Goal: Transaction & Acquisition: Purchase product/service

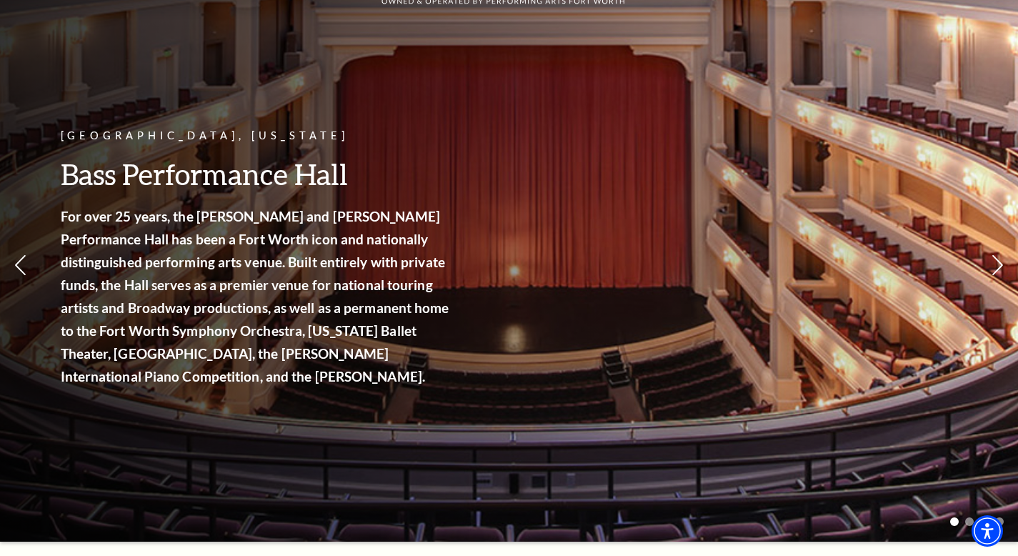
scroll to position [72, 0]
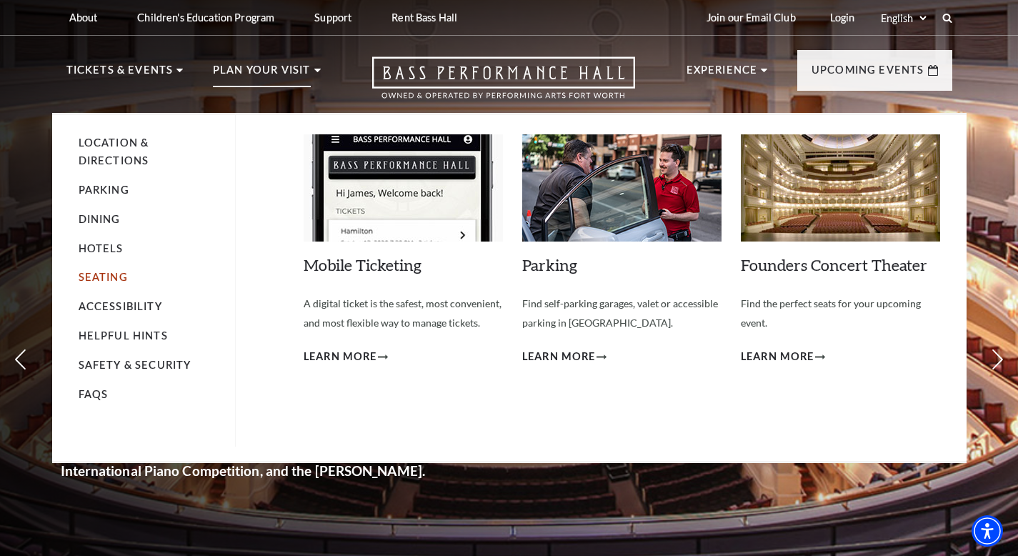
click at [116, 273] on link "Seating" at bounding box center [103, 277] width 49 height 12
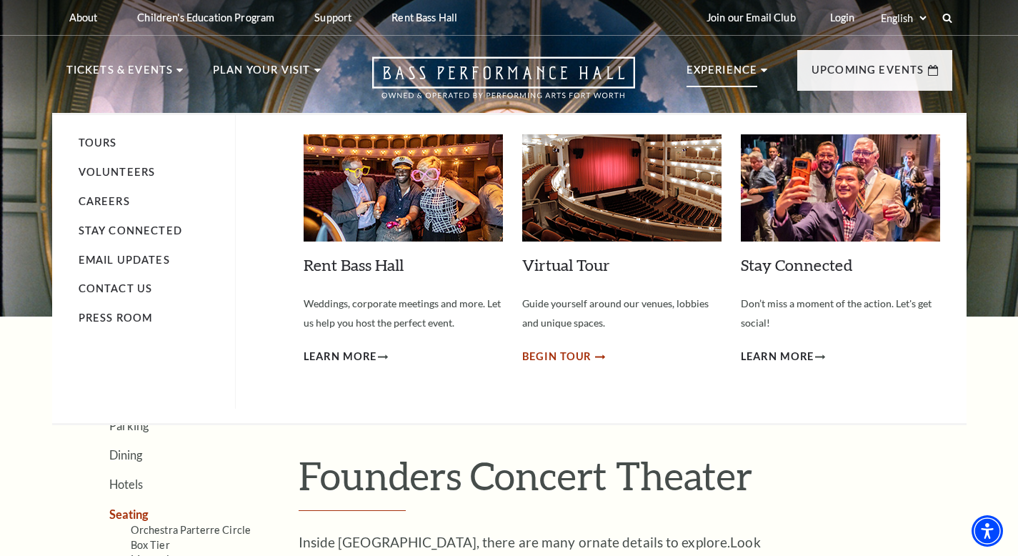
click at [566, 354] on span "Begin Tour" at bounding box center [557, 357] width 70 height 18
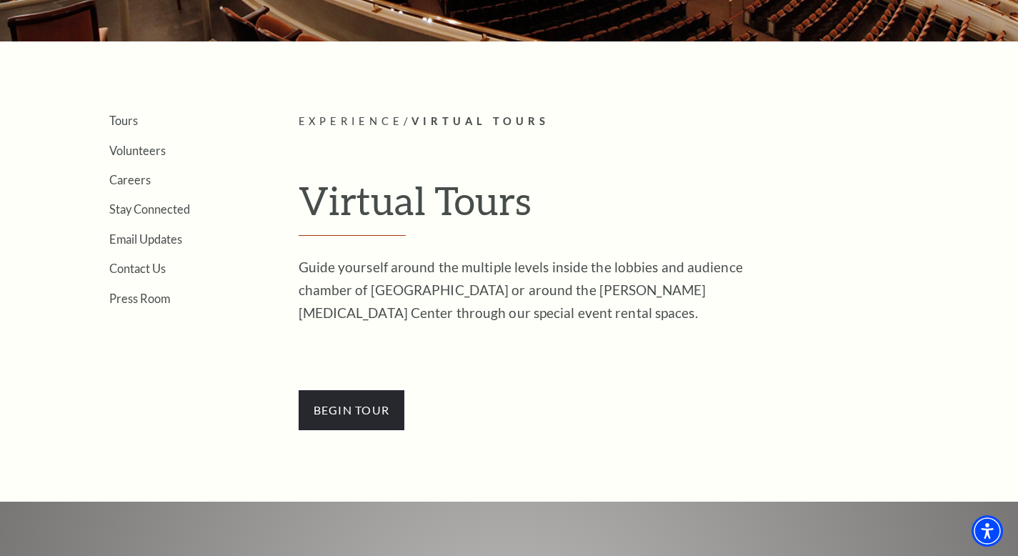
scroll to position [295, 0]
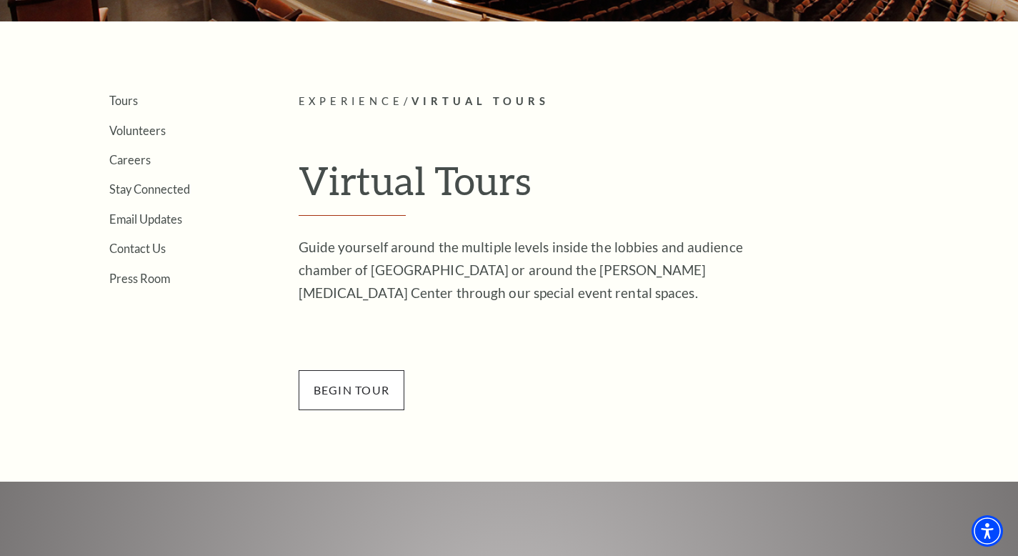
click at [316, 380] on span "BEGin Tour" at bounding box center [351, 390] width 106 height 40
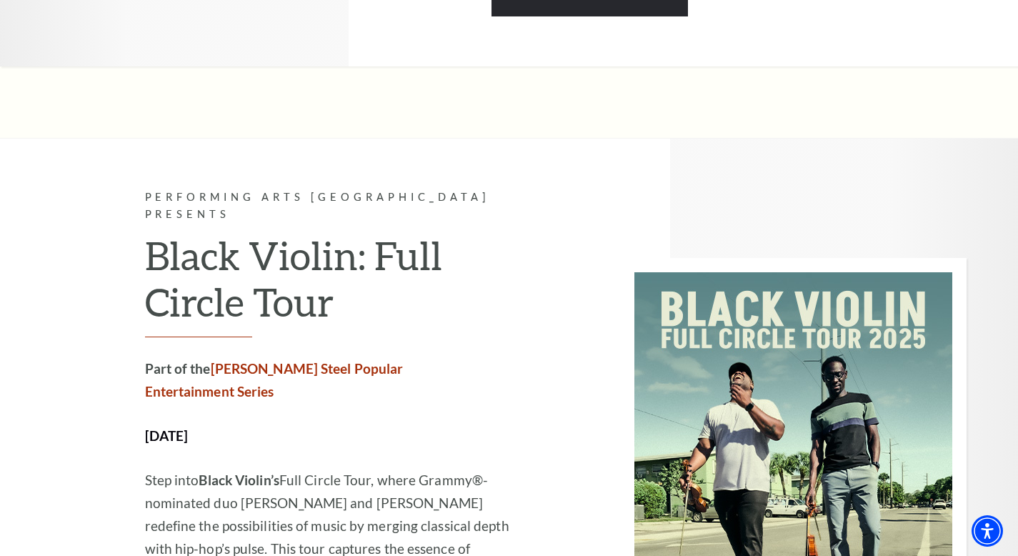
scroll to position [2786, 0]
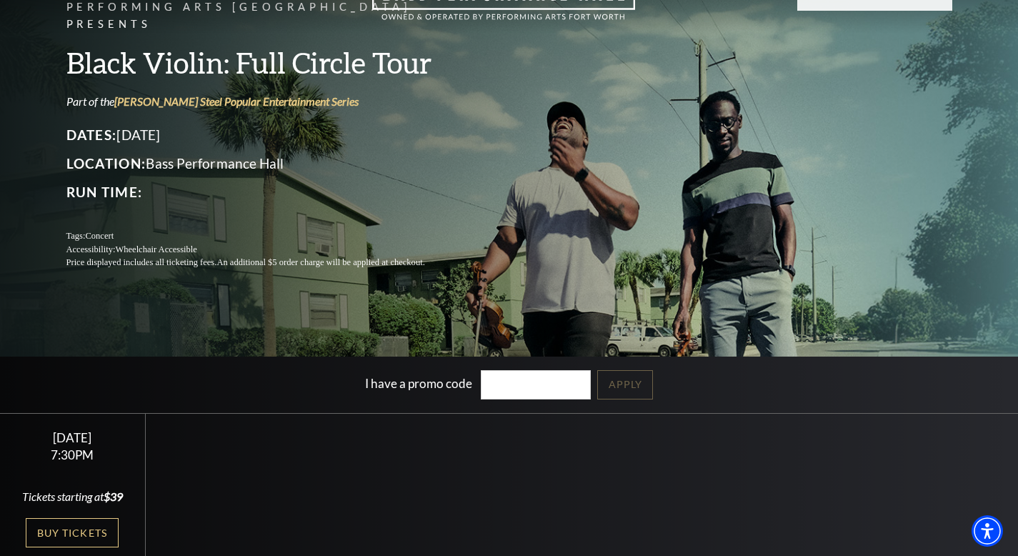
scroll to position [81, 0]
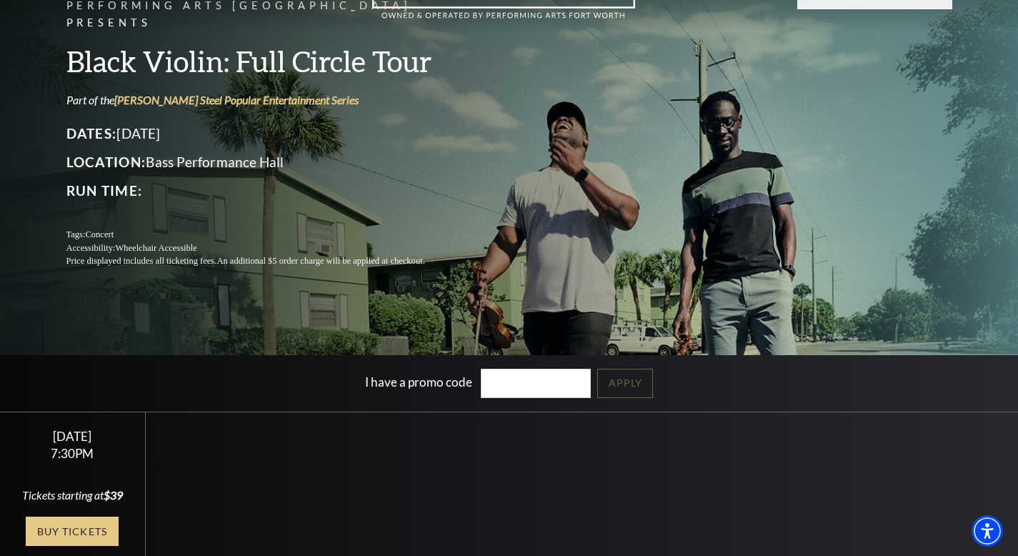
click at [82, 546] on link "Buy Tickets" at bounding box center [72, 530] width 93 height 29
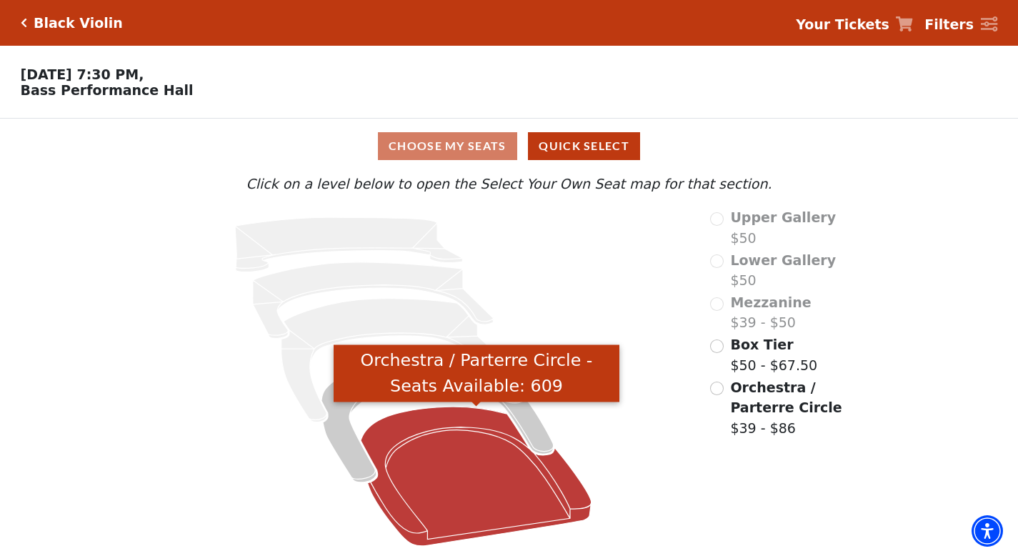
click at [506, 494] on icon "Orchestra / Parterre Circle - Seats Available: 609" at bounding box center [476, 475] width 231 height 139
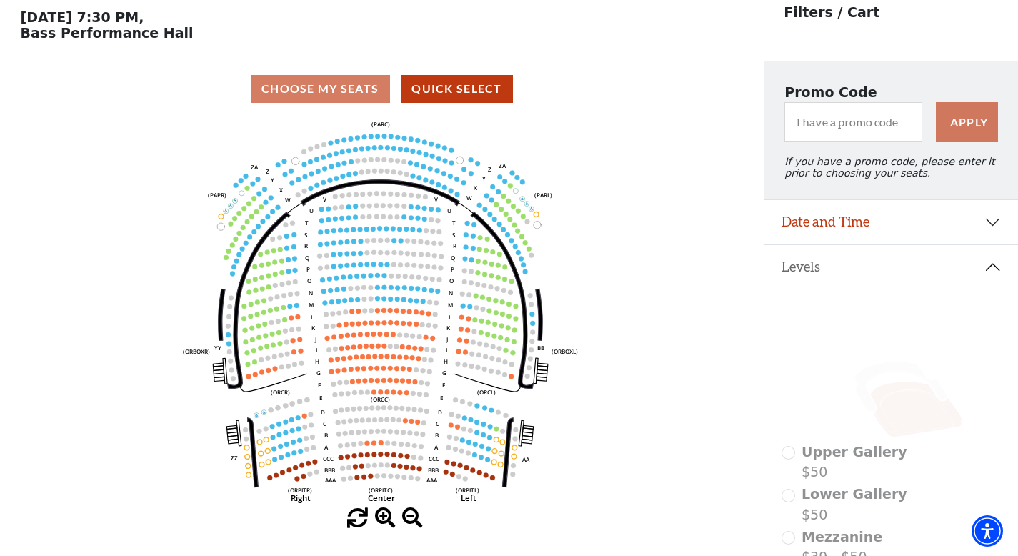
scroll to position [66, 0]
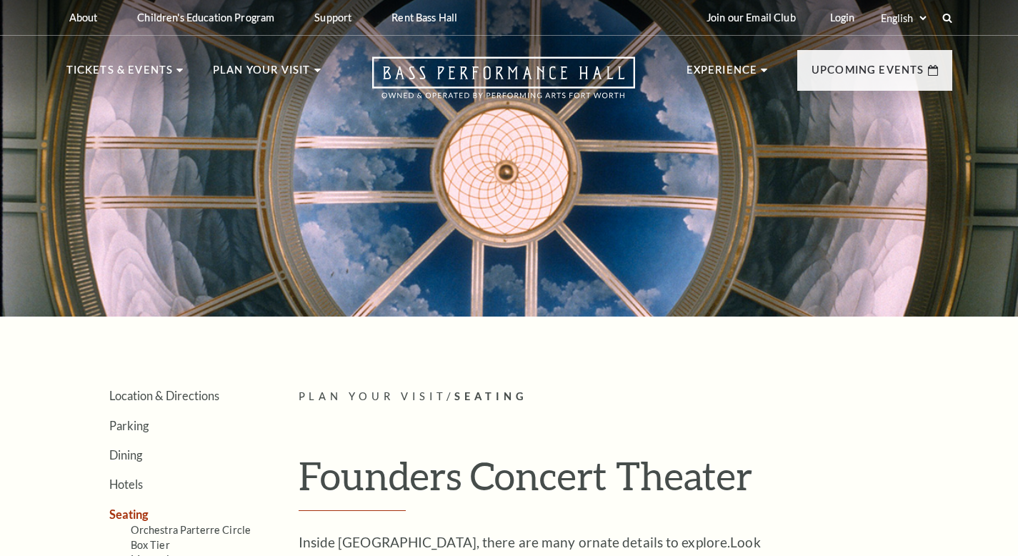
click at [202, 176] on div at bounding box center [509, 153] width 1018 height 325
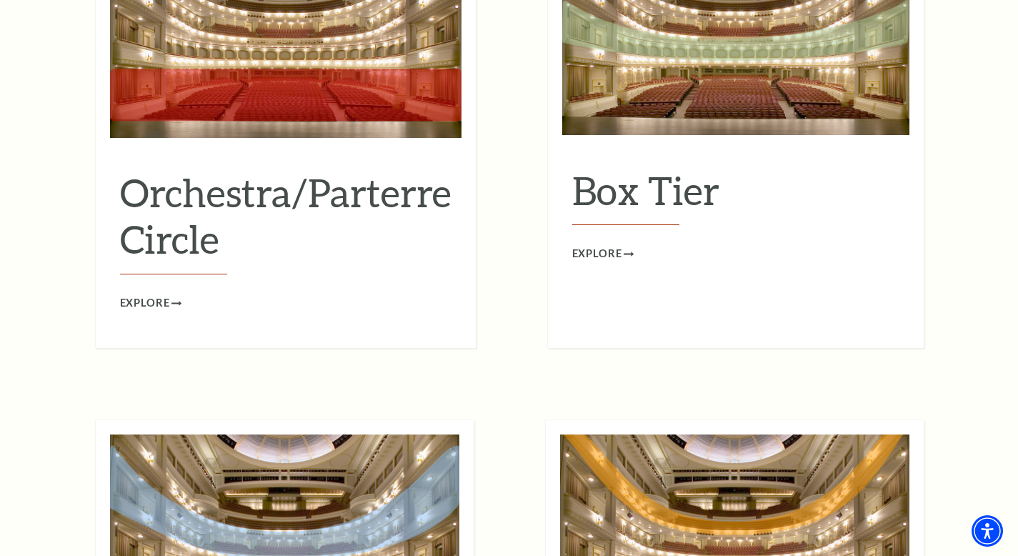
scroll to position [1445, 0]
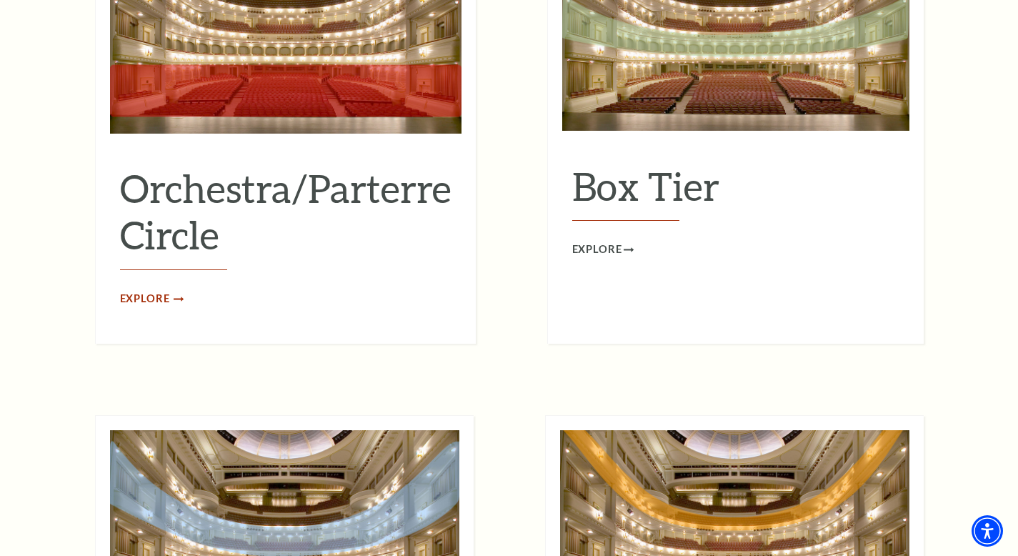
click at [143, 290] on span "Explore" at bounding box center [145, 299] width 50 height 18
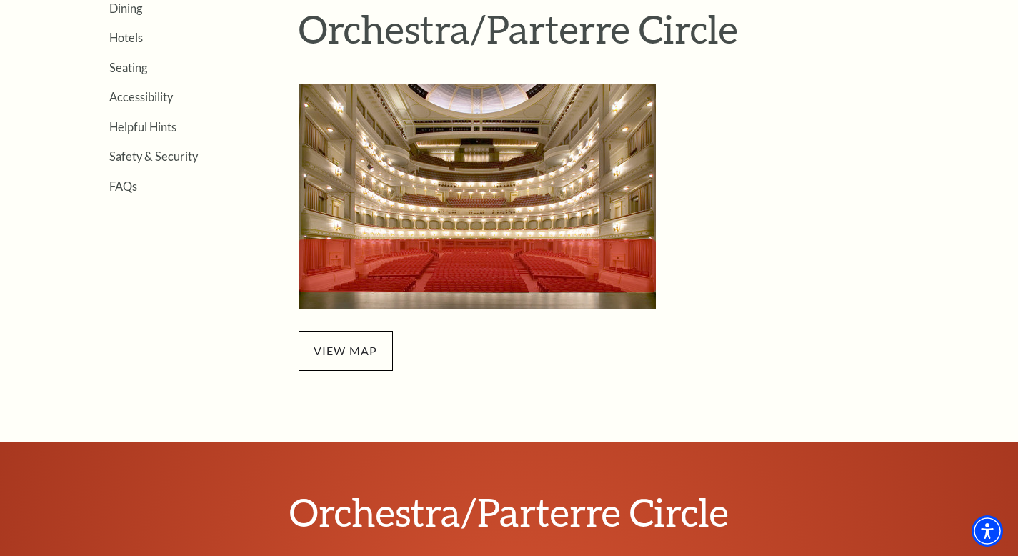
scroll to position [446, 0]
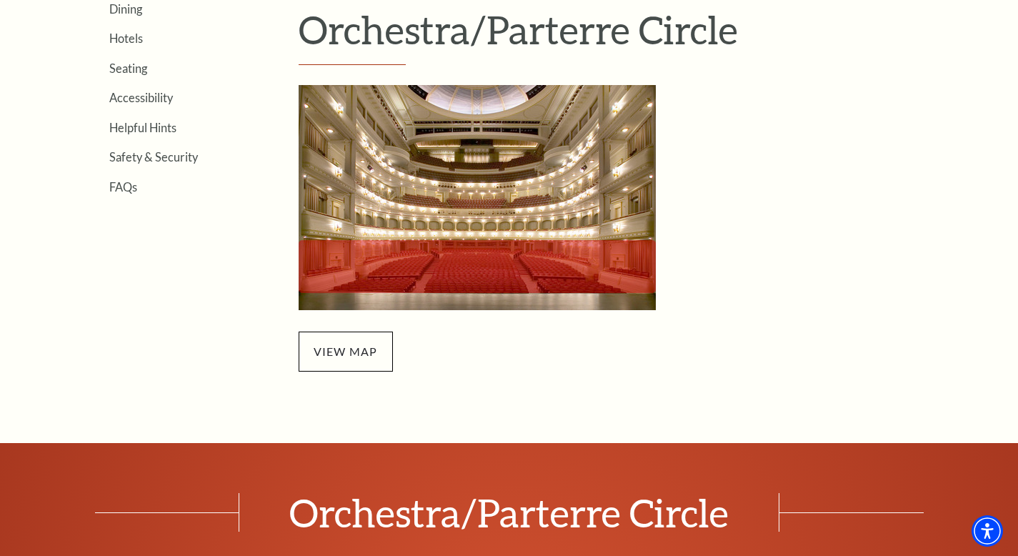
click at [431, 204] on img "Orchestra/Parterre Circle Seating Map - open in a new tab" at bounding box center [476, 197] width 357 height 225
click at [356, 328] on div "view map" at bounding box center [530, 228] width 464 height 286
click at [353, 351] on span "view map" at bounding box center [345, 351] width 94 height 40
